Goal: Task Accomplishment & Management: Use online tool/utility

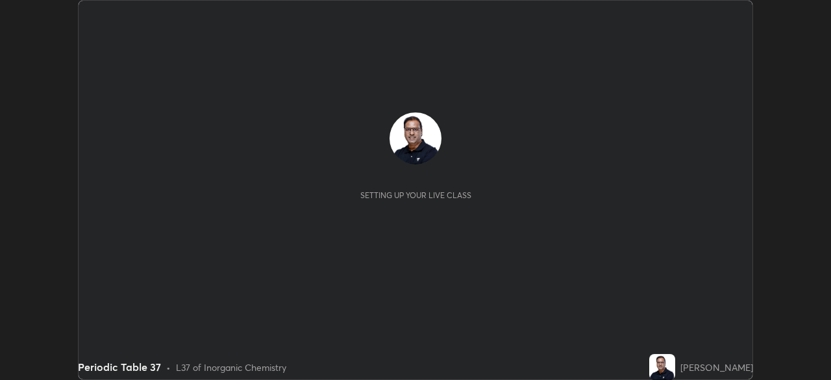
scroll to position [380, 831]
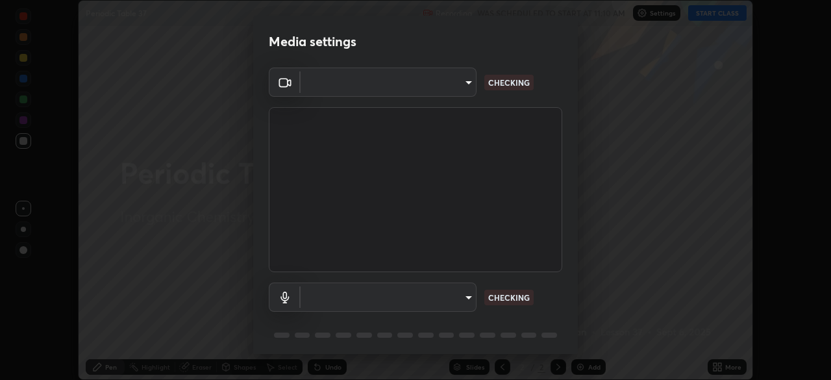
type input "c35a285883de36ed13854a1fbed0525b0d3f8b863e97d5e3b573df760e09333d"
click at [427, 298] on body "Erase all Periodic Table 37 Recording WAS SCHEDULED TO START AT 11:10 AM Settin…" at bounding box center [415, 190] width 831 height 380
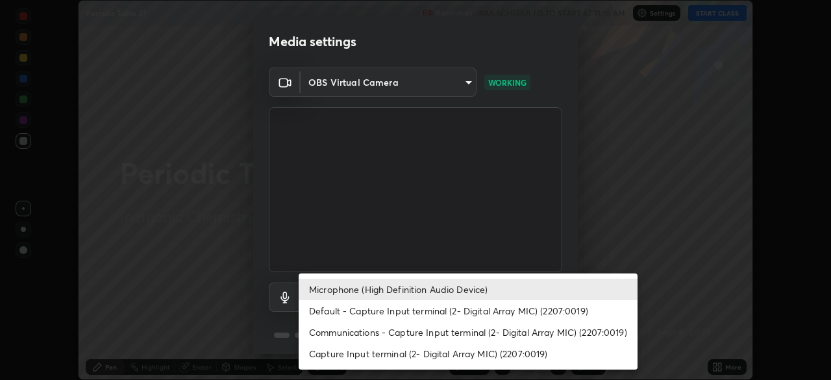
click at [434, 258] on div at bounding box center [415, 190] width 831 height 380
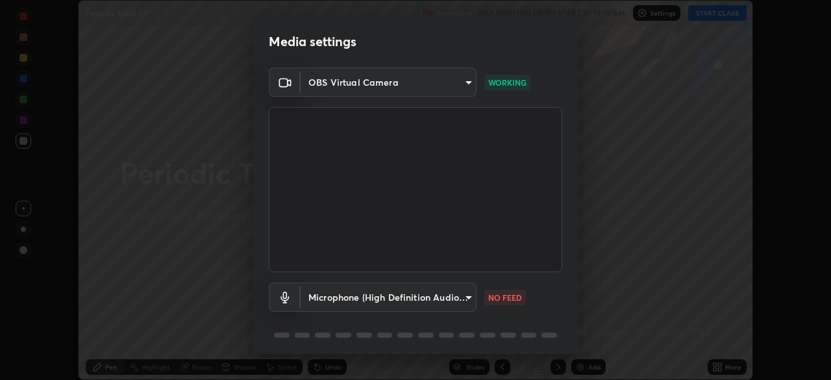
scroll to position [46, 0]
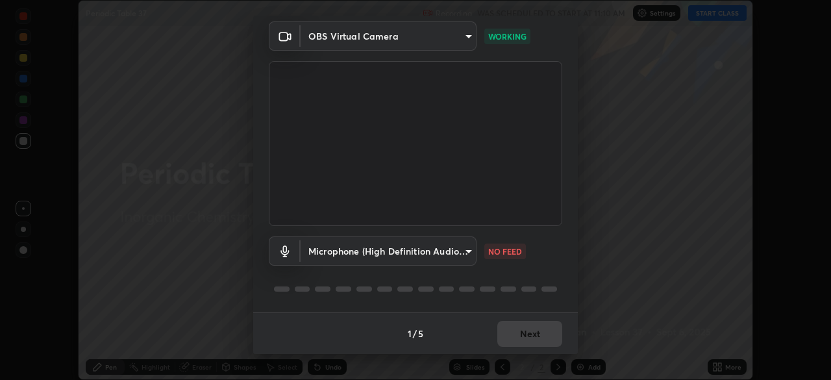
click at [431, 247] on body "Erase all Periodic Table 37 Recording WAS SCHEDULED TO START AT 11:10 AM Settin…" at bounding box center [415, 190] width 831 height 380
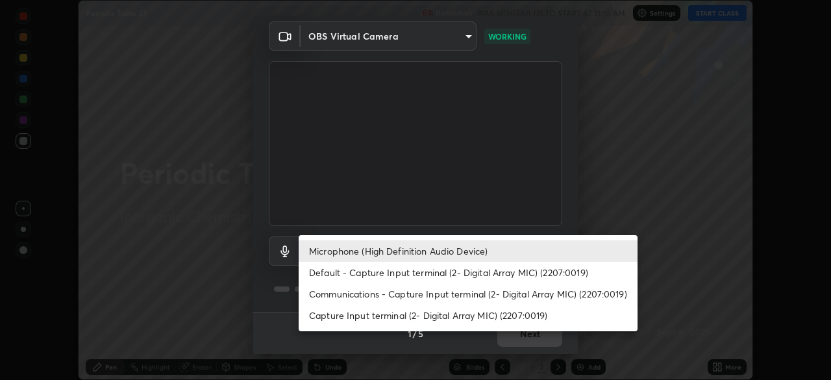
click at [401, 273] on li "Default - Capture Input terminal (2- Digital Array MIC) (2207:0019)" at bounding box center [468, 272] width 339 height 21
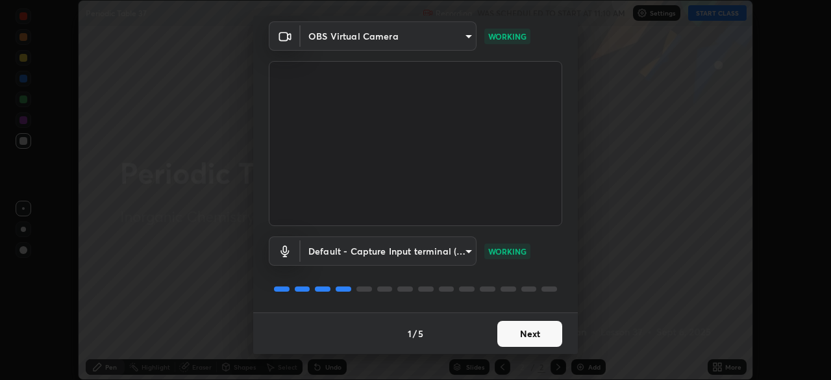
click at [432, 253] on body "Erase all Periodic Table 37 Recording WAS SCHEDULED TO START AT 11:10 AM Settin…" at bounding box center [415, 190] width 831 height 380
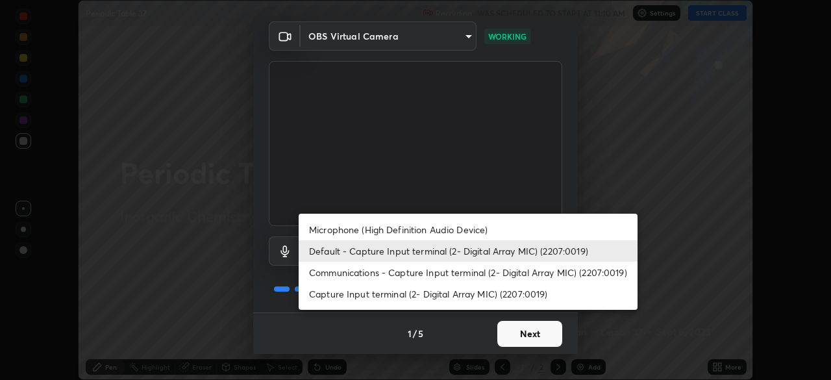
click at [402, 231] on li "Microphone (High Definition Audio Device)" at bounding box center [468, 229] width 339 height 21
type input "3d334ac0a462d559afaba984711ee6781e2bfd9c7b4003d7f15efc1d03da94cf"
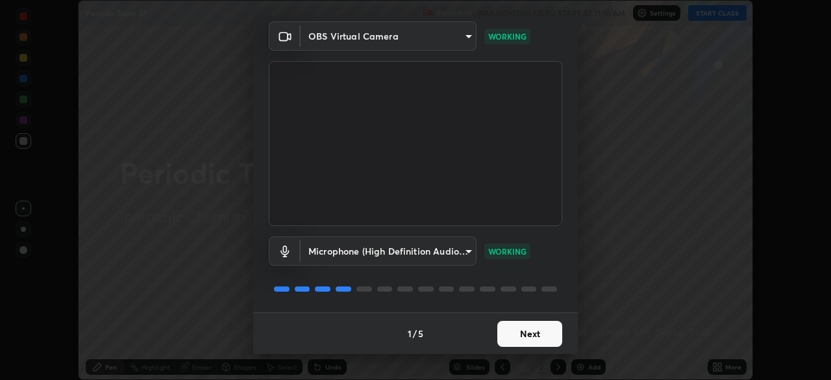
click at [535, 334] on button "Next" at bounding box center [529, 334] width 65 height 26
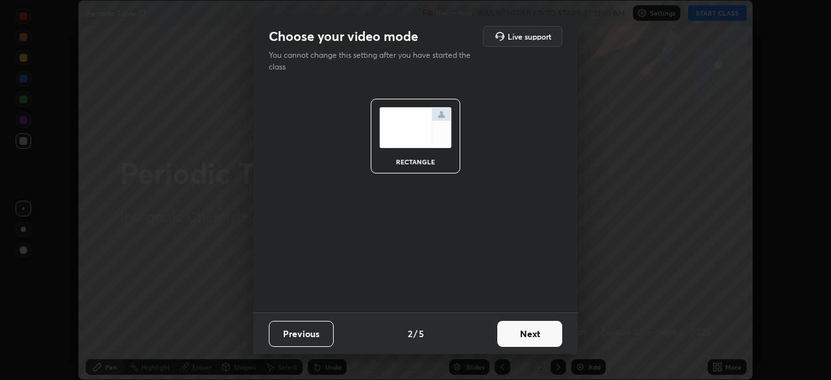
click at [552, 336] on button "Next" at bounding box center [529, 334] width 65 height 26
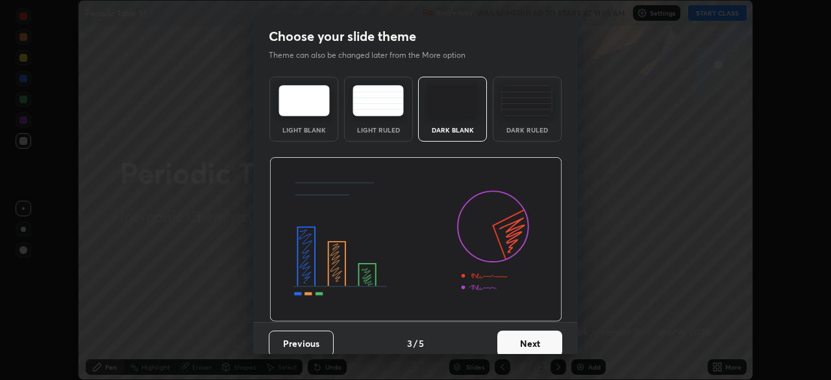
click at [555, 342] on button "Next" at bounding box center [529, 344] width 65 height 26
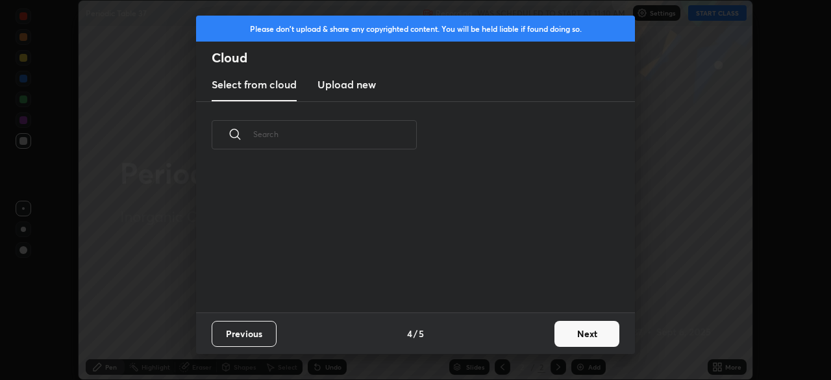
click at [576, 336] on button "Next" at bounding box center [587, 334] width 65 height 26
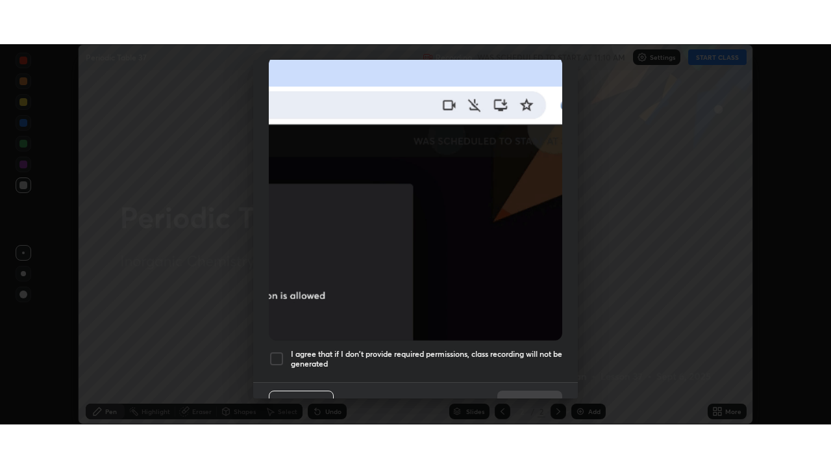
scroll to position [311, 0]
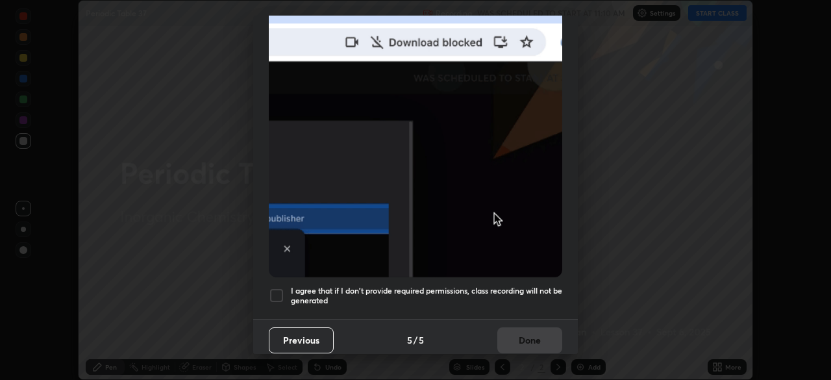
click at [278, 288] on div at bounding box center [277, 296] width 16 height 16
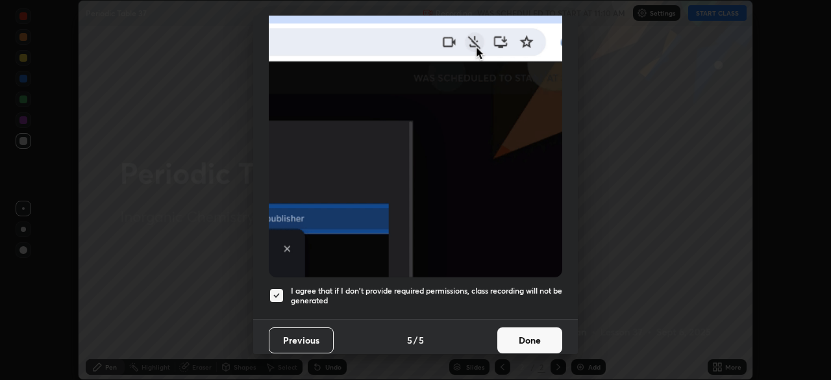
click at [522, 334] on button "Done" at bounding box center [529, 340] width 65 height 26
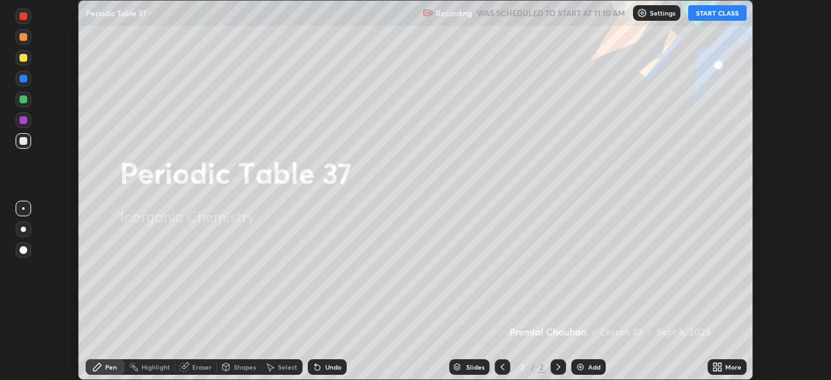
click at [718, 18] on button "START CLASS" at bounding box center [717, 13] width 58 height 16
click at [720, 16] on button "START CLASS" at bounding box center [717, 13] width 58 height 16
click at [714, 366] on icon at bounding box center [715, 364] width 3 height 3
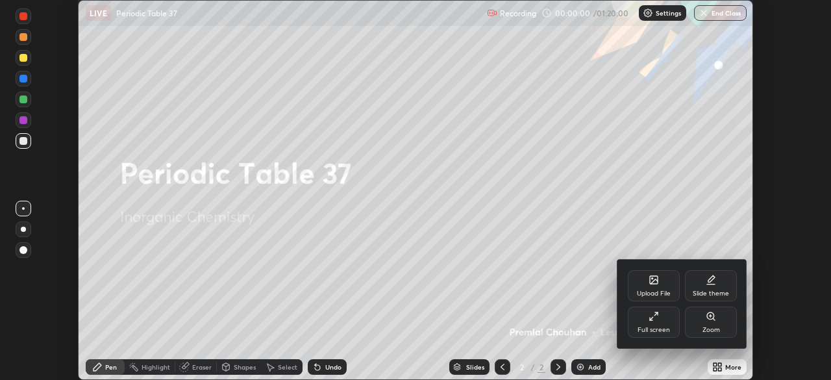
click at [659, 324] on div "Full screen" at bounding box center [654, 322] width 52 height 31
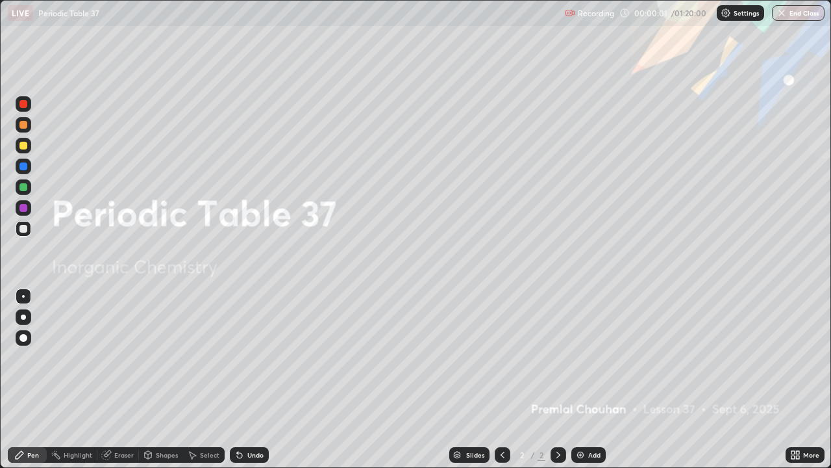
scroll to position [468, 831]
click at [581, 379] on img at bounding box center [580, 454] width 10 height 10
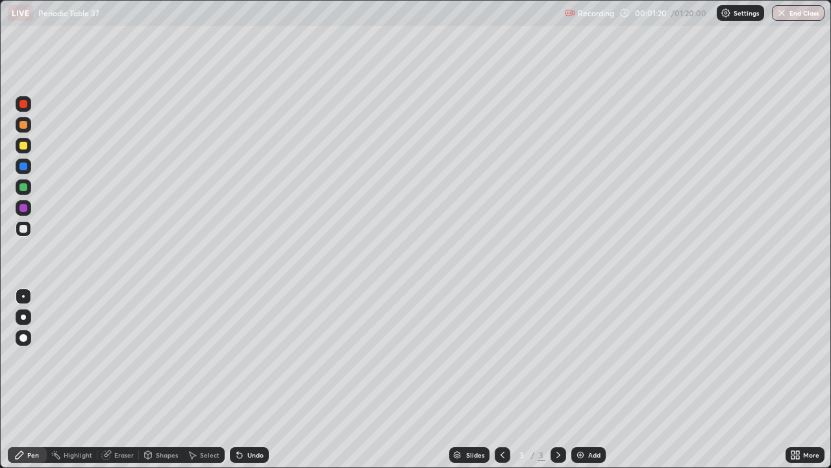
click at [23, 125] on div at bounding box center [23, 125] width 8 height 8
click at [24, 124] on div at bounding box center [23, 125] width 8 height 8
click at [23, 186] on div at bounding box center [23, 187] width 8 height 8
click at [23, 188] on div at bounding box center [23, 187] width 8 height 8
click at [21, 149] on div at bounding box center [23, 146] width 8 height 8
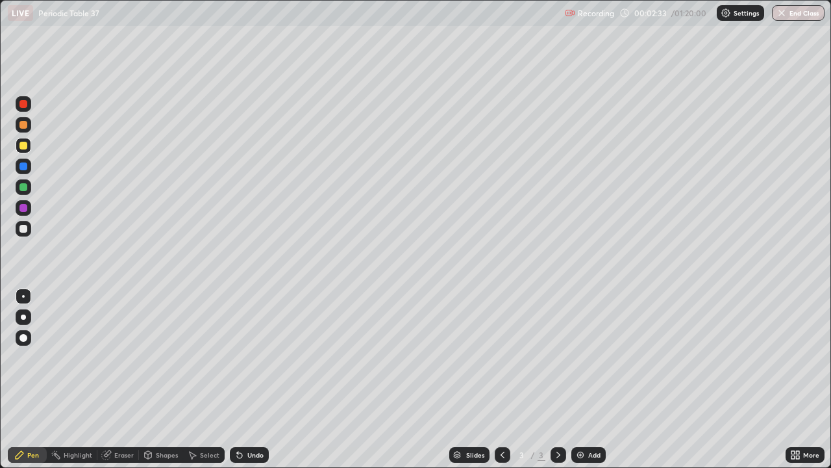
click at [25, 145] on div at bounding box center [23, 146] width 8 height 8
click at [126, 379] on div "Eraser" at bounding box center [123, 454] width 19 height 6
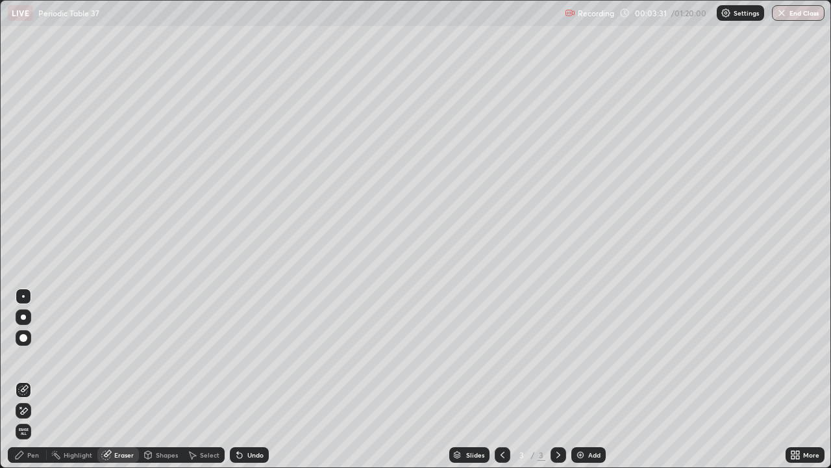
click at [34, 379] on div "Pen" at bounding box center [27, 455] width 39 height 16
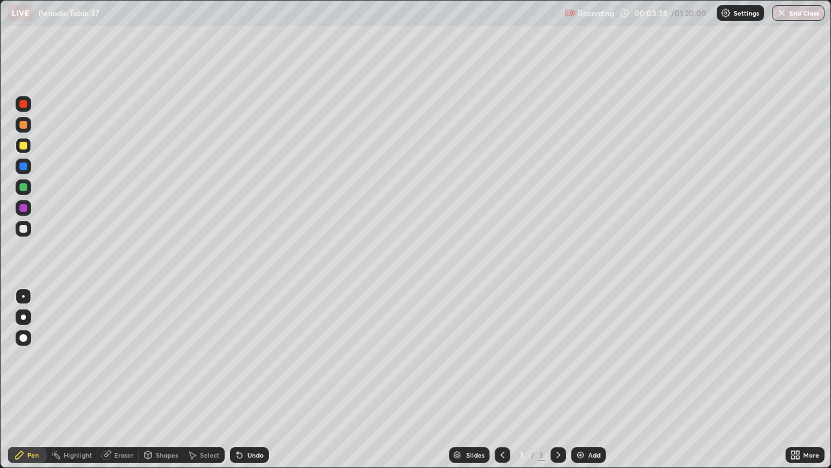
click at [21, 186] on div at bounding box center [23, 187] width 8 height 8
click at [21, 149] on div at bounding box center [23, 146] width 8 height 8
click at [25, 145] on div at bounding box center [23, 146] width 8 height 8
click at [21, 229] on div at bounding box center [23, 229] width 8 height 8
click at [26, 229] on div at bounding box center [23, 229] width 8 height 8
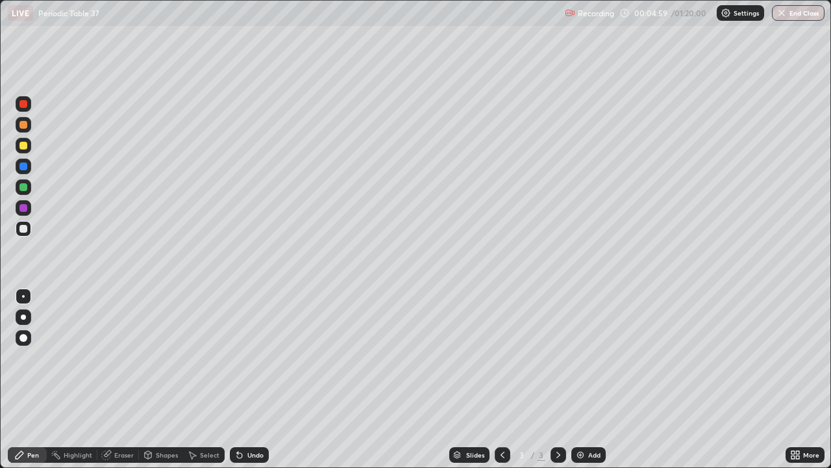
click at [20, 167] on div at bounding box center [23, 166] width 8 height 8
click at [23, 167] on div at bounding box center [23, 166] width 8 height 8
click at [20, 149] on div at bounding box center [24, 146] width 16 height 16
click at [19, 149] on div at bounding box center [24, 146] width 16 height 16
click at [23, 227] on div at bounding box center [23, 229] width 8 height 8
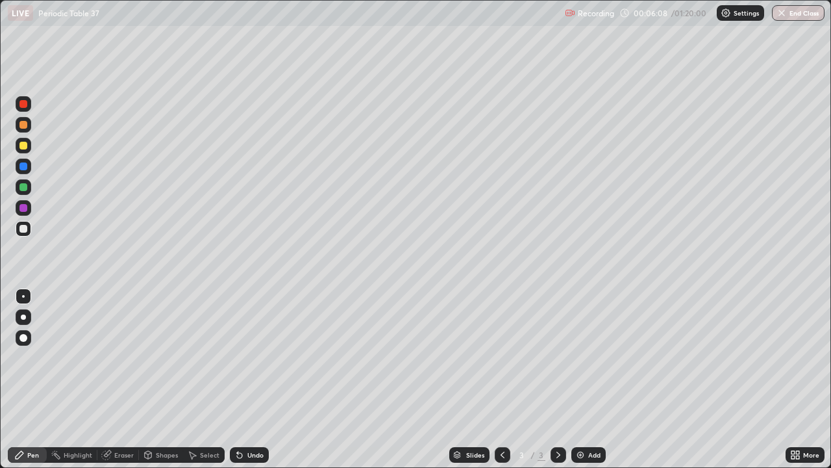
click at [22, 229] on div at bounding box center [23, 229] width 8 height 8
click at [125, 379] on div "Eraser" at bounding box center [123, 454] width 19 height 6
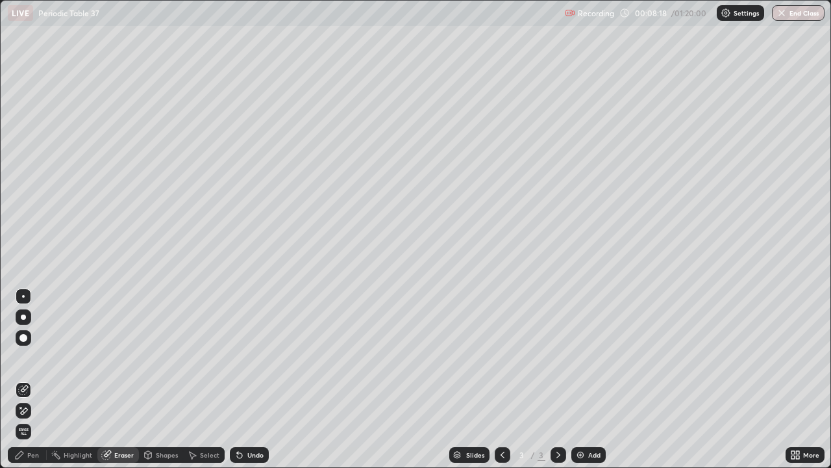
click at [38, 379] on div "Pen" at bounding box center [27, 455] width 39 height 16
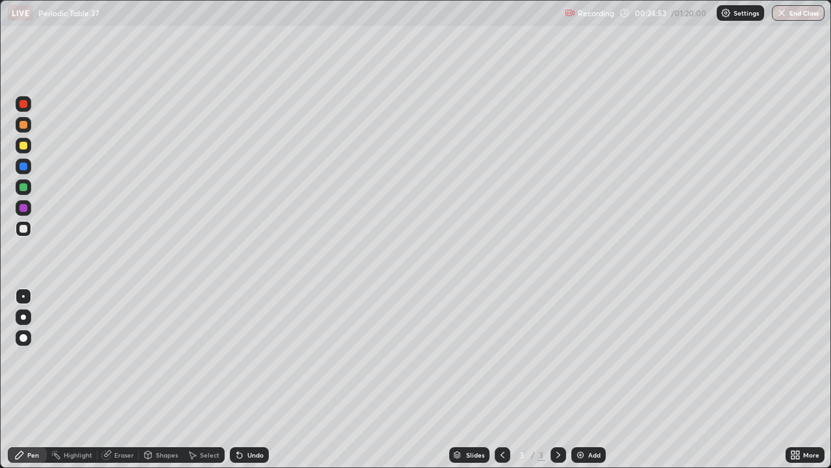
click at [585, 379] on div "Add" at bounding box center [588, 455] width 34 height 16
click at [499, 379] on icon at bounding box center [502, 454] width 10 height 10
click at [555, 379] on icon at bounding box center [558, 454] width 10 height 10
click at [24, 190] on div at bounding box center [23, 187] width 8 height 8
click at [700, 379] on div "Slides 4 / 4 Add" at bounding box center [527, 455] width 517 height 26
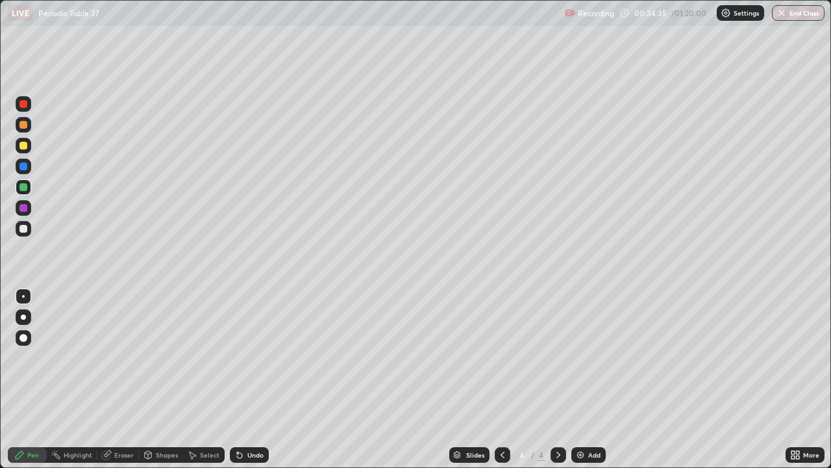
click at [119, 379] on div "Eraser" at bounding box center [123, 454] width 19 height 6
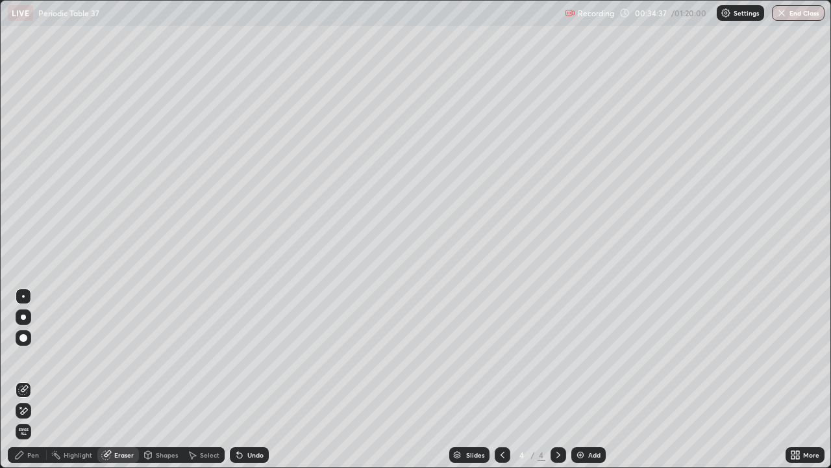
click at [25, 379] on div "Pen" at bounding box center [27, 455] width 39 height 16
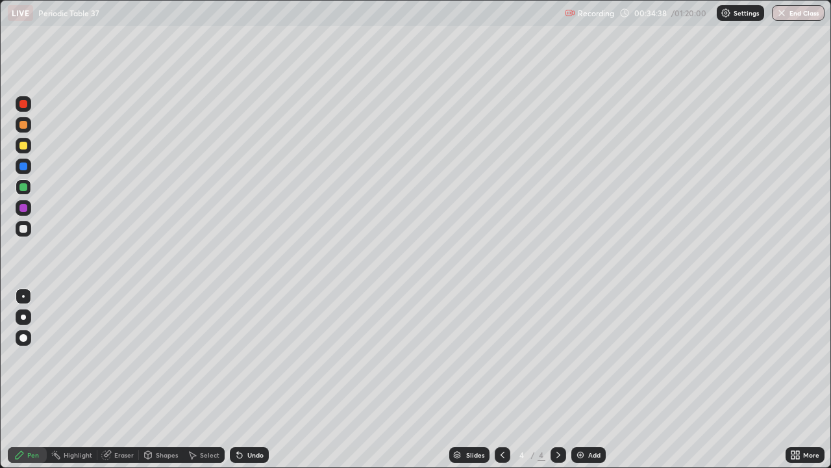
click at [22, 149] on div at bounding box center [23, 146] width 8 height 8
click at [23, 229] on div at bounding box center [23, 229] width 8 height 8
click at [27, 226] on div at bounding box center [23, 229] width 8 height 8
click at [562, 379] on div at bounding box center [559, 455] width 16 height 16
click at [500, 379] on icon at bounding box center [502, 454] width 10 height 10
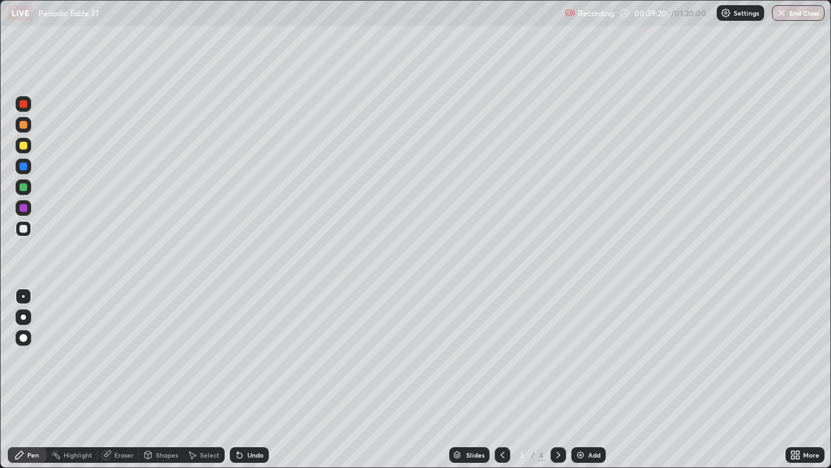
click at [583, 379] on img at bounding box center [580, 454] width 10 height 10
click at [25, 147] on div at bounding box center [23, 146] width 8 height 8
click at [23, 127] on div at bounding box center [23, 125] width 8 height 8
click at [24, 125] on div at bounding box center [23, 125] width 8 height 8
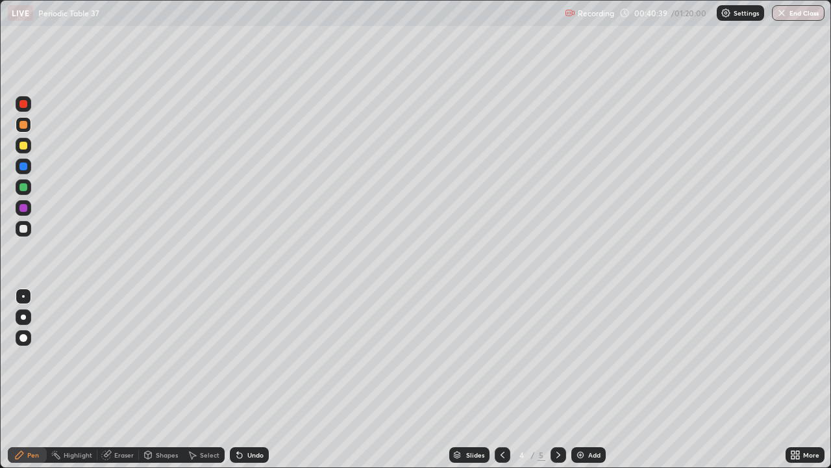
click at [124, 379] on div "Eraser" at bounding box center [123, 454] width 19 height 6
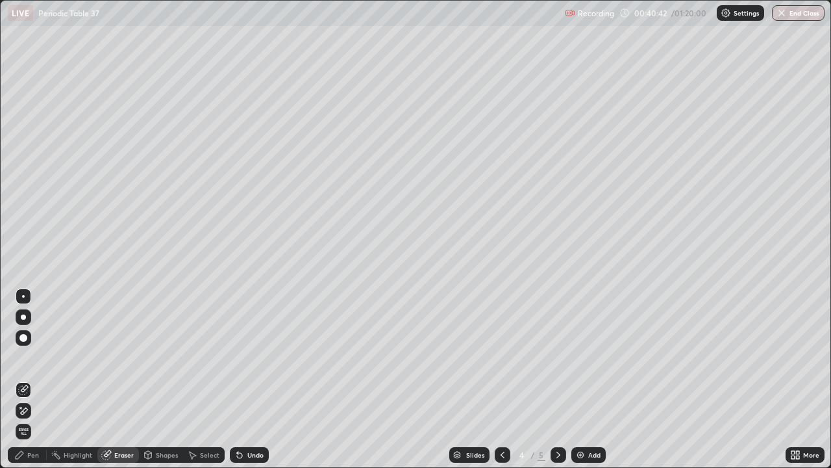
click at [29, 379] on div "Pen" at bounding box center [27, 455] width 39 height 16
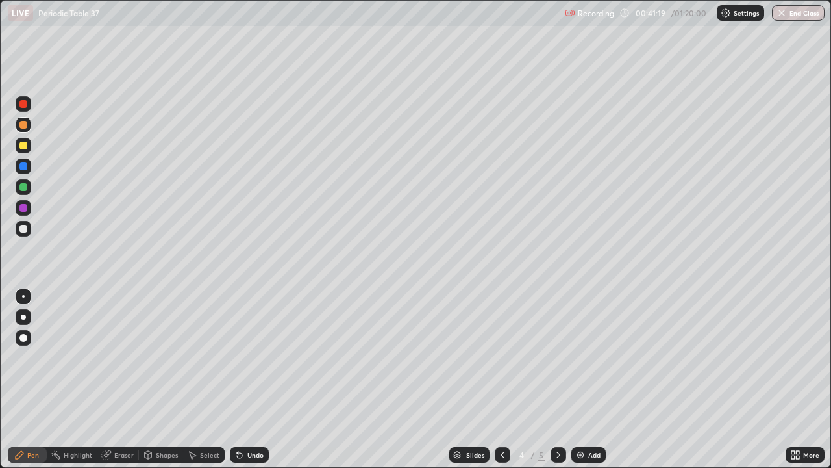
click at [581, 379] on img at bounding box center [580, 454] width 10 height 10
click at [23, 145] on div at bounding box center [23, 146] width 8 height 8
click at [21, 188] on div at bounding box center [23, 187] width 8 height 8
click at [26, 188] on div at bounding box center [23, 187] width 8 height 8
click at [21, 122] on div at bounding box center [23, 125] width 8 height 8
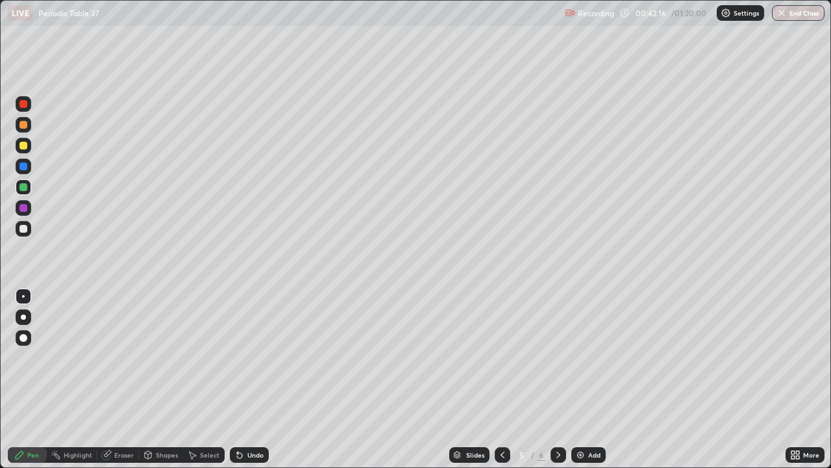
click at [19, 124] on div at bounding box center [23, 125] width 8 height 8
click at [20, 149] on div at bounding box center [24, 146] width 16 height 16
click at [23, 149] on div at bounding box center [23, 146] width 8 height 8
click at [23, 208] on div at bounding box center [23, 208] width 8 height 8
click at [24, 208] on div at bounding box center [23, 208] width 8 height 8
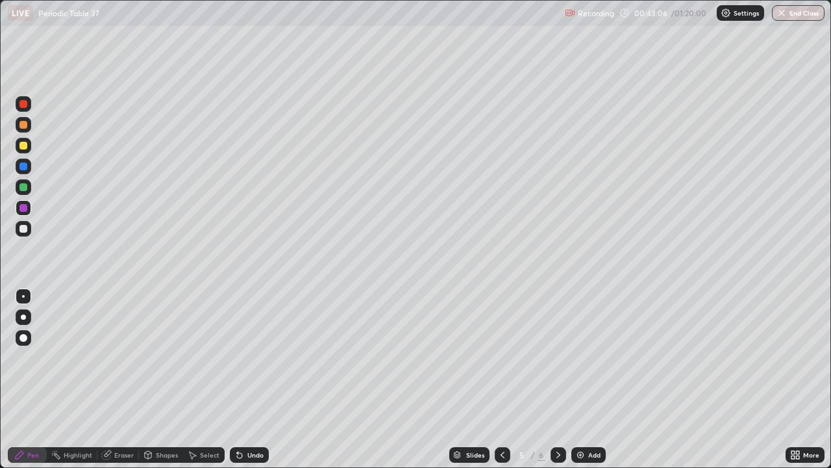
click at [21, 189] on div at bounding box center [23, 187] width 8 height 8
click at [23, 188] on div at bounding box center [23, 187] width 8 height 8
click at [24, 125] on div at bounding box center [23, 125] width 8 height 8
click at [21, 127] on div at bounding box center [23, 125] width 8 height 8
click at [24, 145] on div at bounding box center [23, 146] width 8 height 8
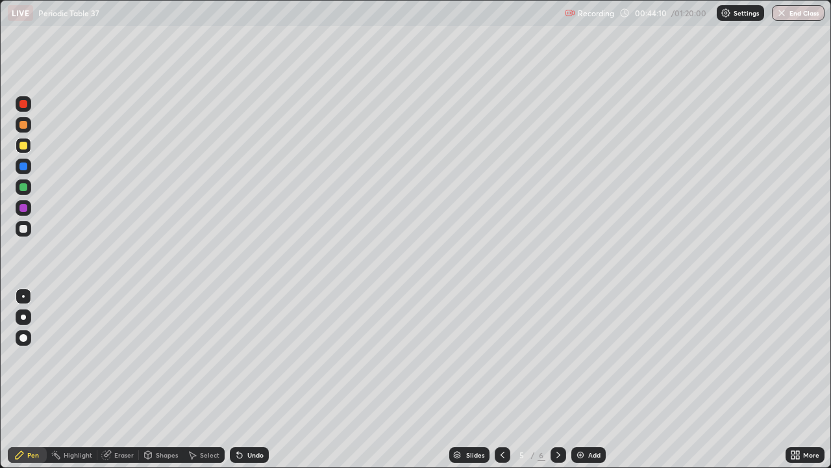
click at [29, 184] on div at bounding box center [24, 187] width 16 height 16
click at [29, 228] on div at bounding box center [24, 229] width 16 height 16
click at [583, 379] on img at bounding box center [580, 454] width 10 height 10
click at [23, 146] on div at bounding box center [23, 146] width 8 height 8
click at [24, 145] on div at bounding box center [23, 146] width 8 height 8
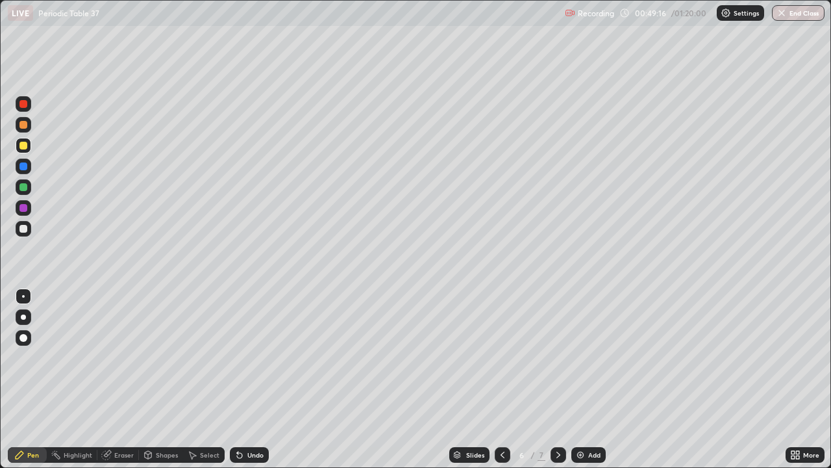
click at [23, 229] on div at bounding box center [23, 229] width 8 height 8
click at [23, 125] on div at bounding box center [23, 125] width 8 height 8
click at [23, 129] on div at bounding box center [24, 125] width 16 height 16
click at [22, 186] on div at bounding box center [23, 187] width 8 height 8
click at [22, 187] on div at bounding box center [23, 187] width 8 height 8
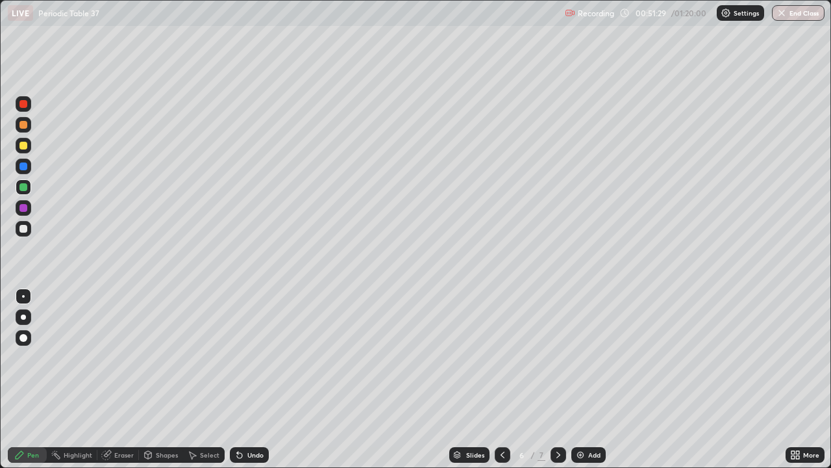
click at [23, 149] on div at bounding box center [23, 146] width 8 height 8
click at [24, 186] on div at bounding box center [23, 187] width 8 height 8
click at [573, 379] on div "Add" at bounding box center [588, 455] width 34 height 16
click at [24, 124] on div at bounding box center [23, 125] width 8 height 8
click at [22, 186] on div at bounding box center [23, 187] width 8 height 8
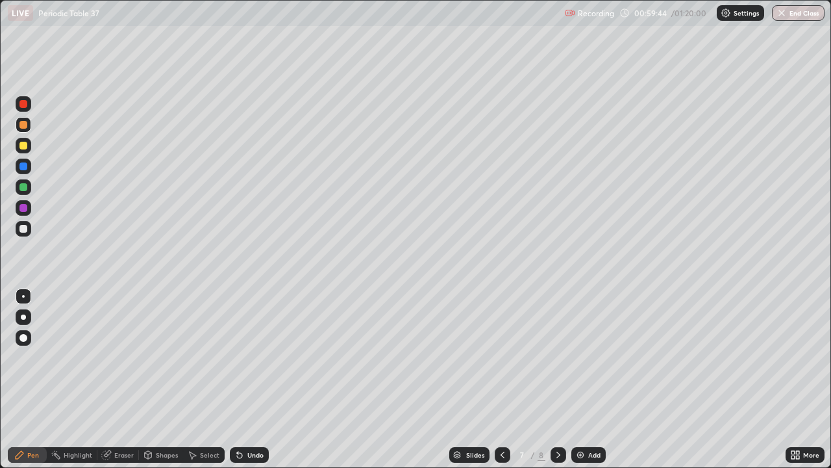
click at [23, 186] on div at bounding box center [23, 187] width 8 height 8
click at [21, 147] on div at bounding box center [23, 146] width 8 height 8
click at [20, 146] on div at bounding box center [23, 146] width 8 height 8
click at [23, 125] on div at bounding box center [23, 125] width 8 height 8
click at [21, 125] on div at bounding box center [23, 125] width 8 height 8
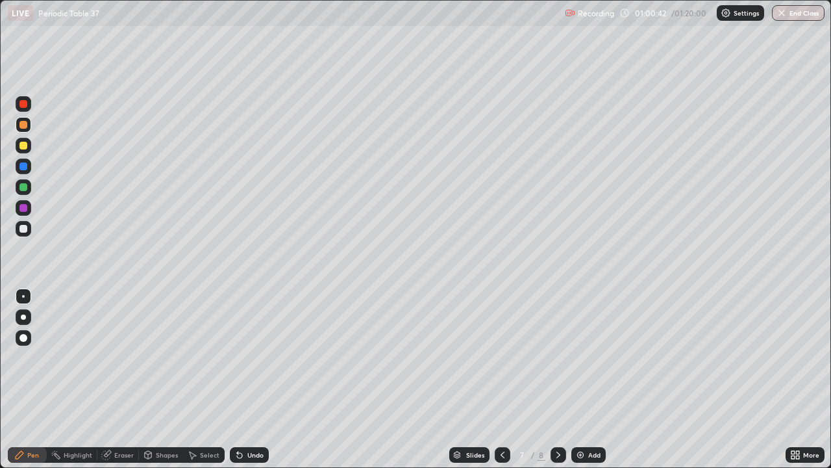
click at [21, 145] on div at bounding box center [23, 146] width 8 height 8
click at [23, 146] on div at bounding box center [23, 146] width 8 height 8
click at [129, 379] on div "Eraser" at bounding box center [118, 455] width 42 height 16
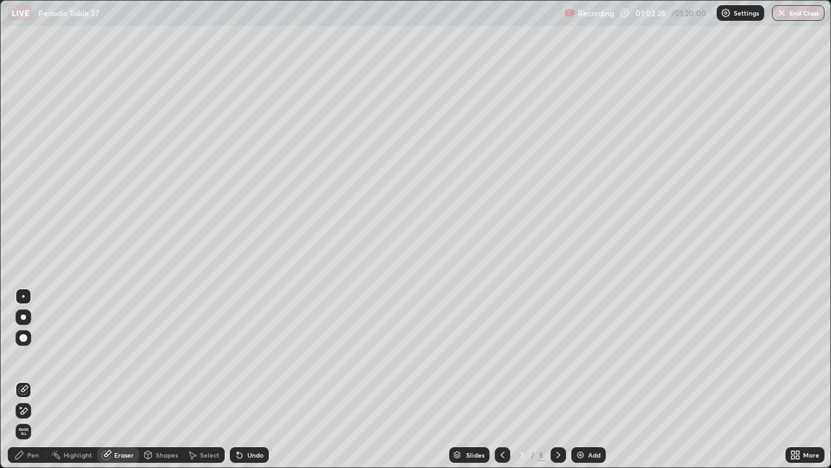
click at [34, 379] on div "Pen" at bounding box center [33, 454] width 12 height 6
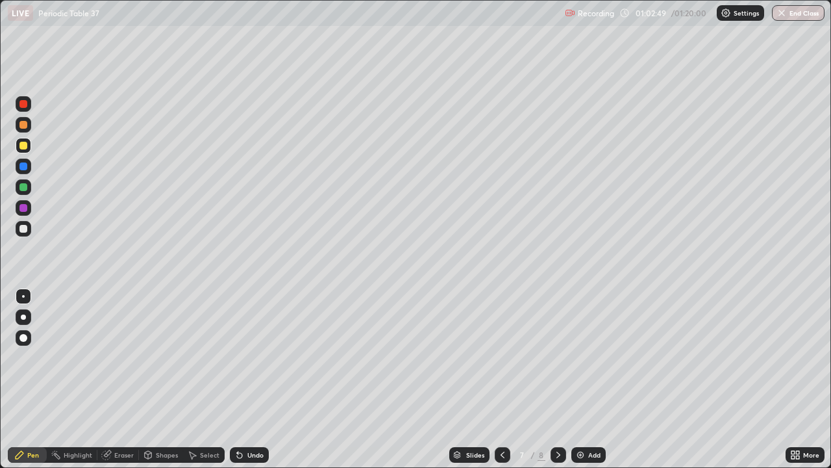
click at [120, 379] on div "Eraser" at bounding box center [123, 454] width 19 height 6
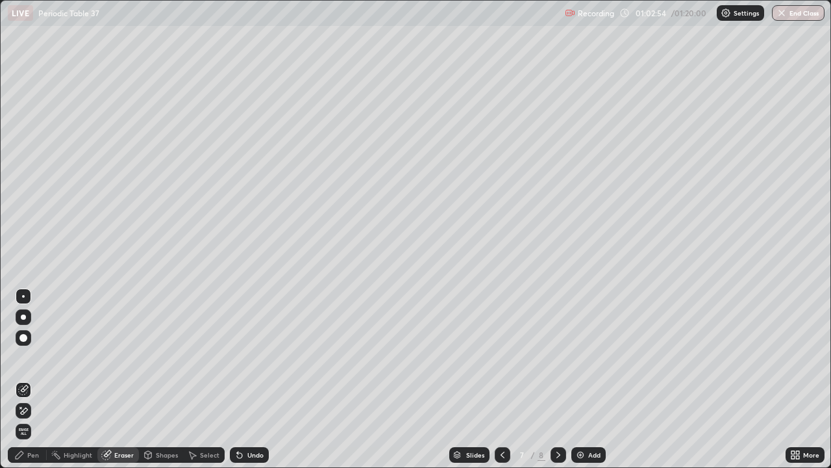
click at [31, 379] on div "Pen" at bounding box center [33, 454] width 12 height 6
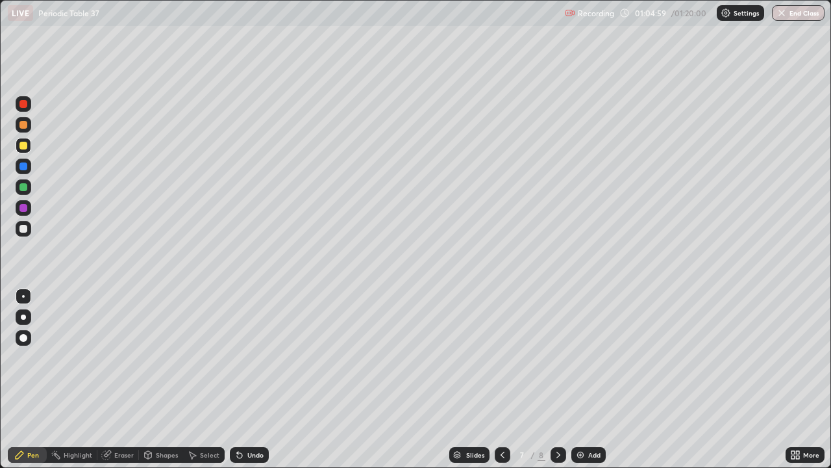
click at [579, 379] on img at bounding box center [580, 454] width 10 height 10
click at [119, 379] on div "Eraser" at bounding box center [118, 455] width 42 height 16
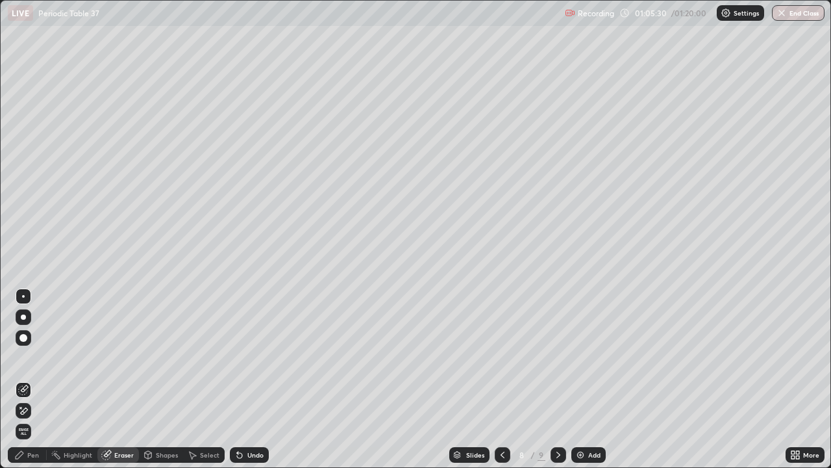
click at [34, 379] on div "Pen" at bounding box center [33, 454] width 12 height 6
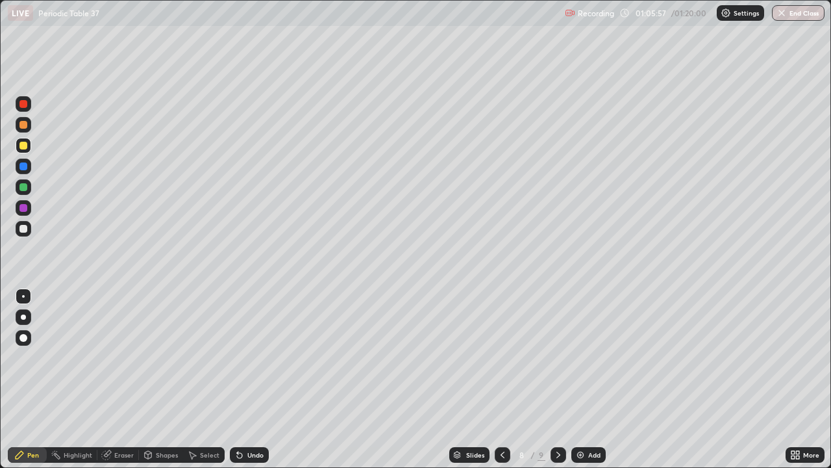
click at [21, 188] on div at bounding box center [23, 187] width 8 height 8
click at [28, 190] on div at bounding box center [24, 187] width 16 height 16
click at [499, 379] on icon at bounding box center [502, 454] width 10 height 10
click at [793, 14] on button "End Class" at bounding box center [798, 13] width 53 height 16
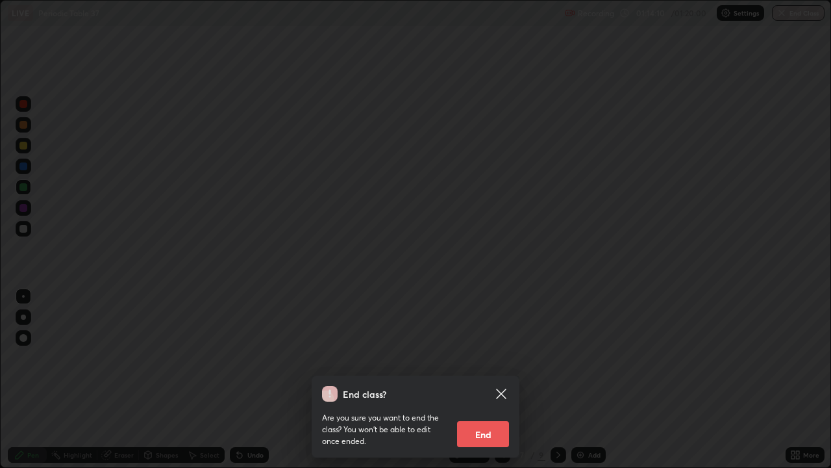
click at [492, 379] on button "End" at bounding box center [483, 434] width 52 height 26
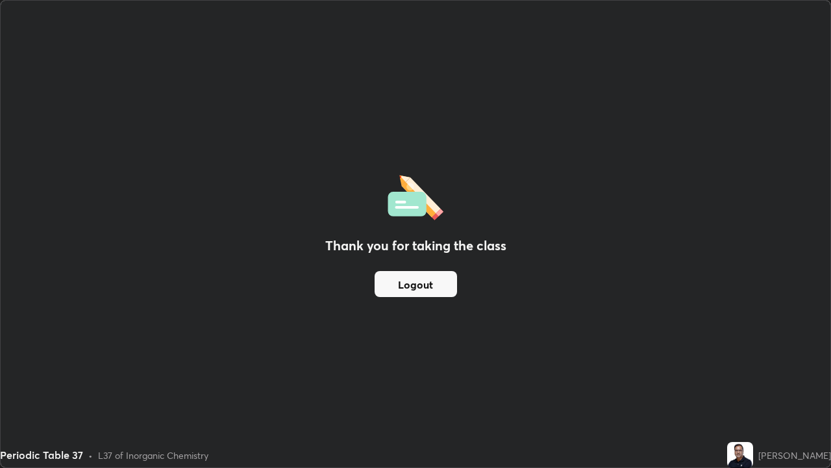
click at [403, 295] on button "Logout" at bounding box center [416, 284] width 82 height 26
